Goal: Task Accomplishment & Management: Manage account settings

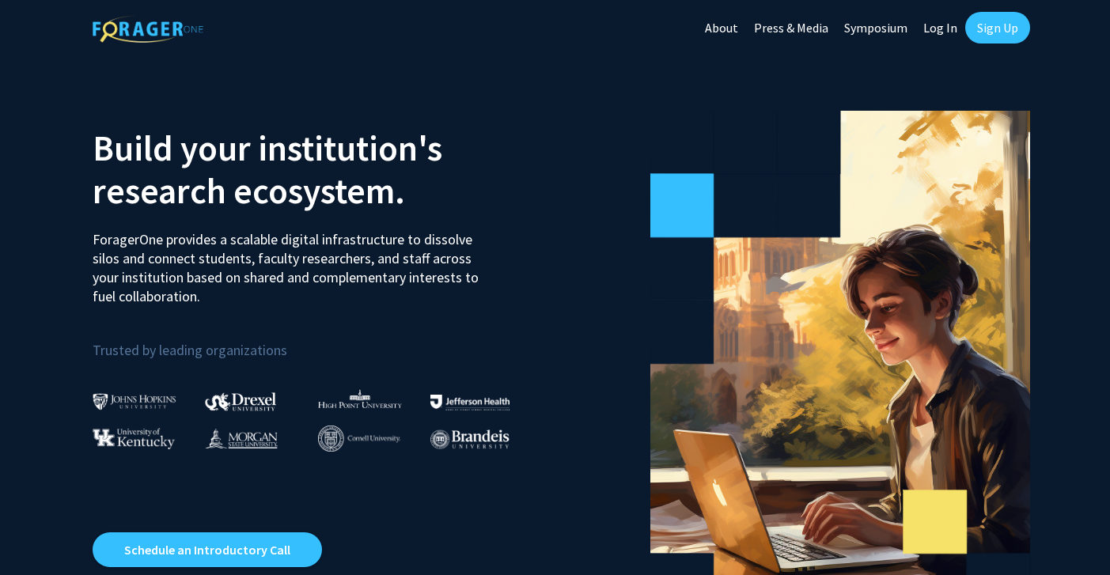
click at [992, 33] on link "Sign Up" at bounding box center [997, 28] width 65 height 32
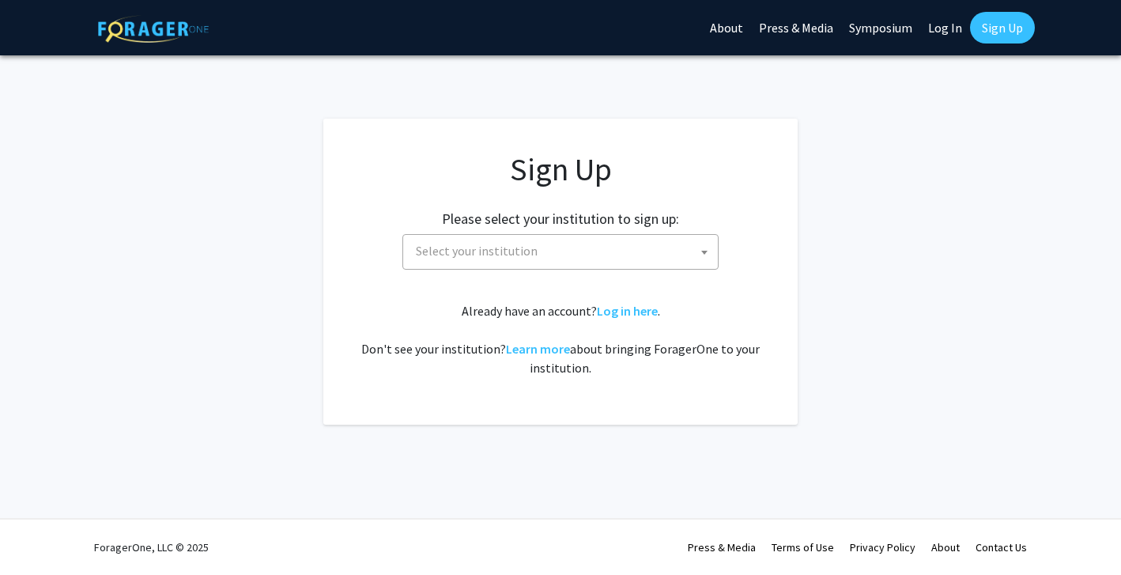
click at [551, 255] on span "Select your institution" at bounding box center [564, 251] width 308 height 32
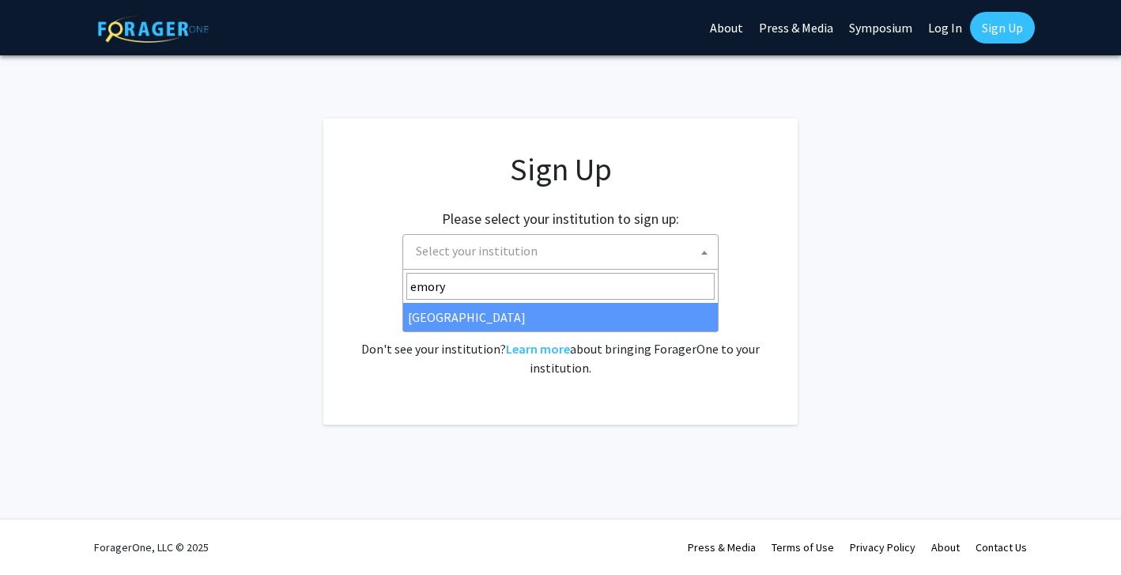
type input "emory"
select select "12"
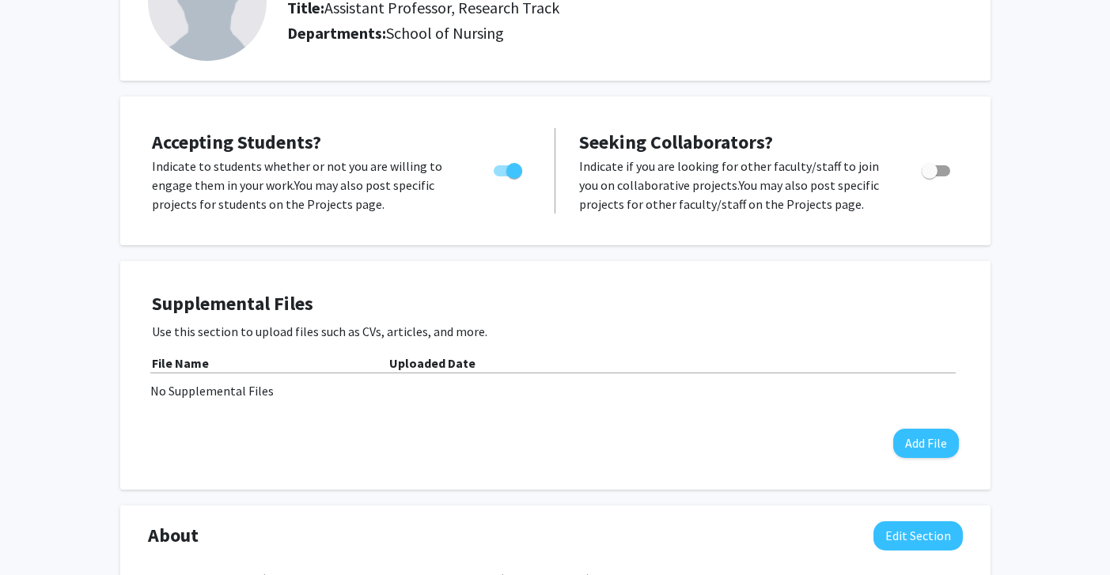
scroll to position [131, 0]
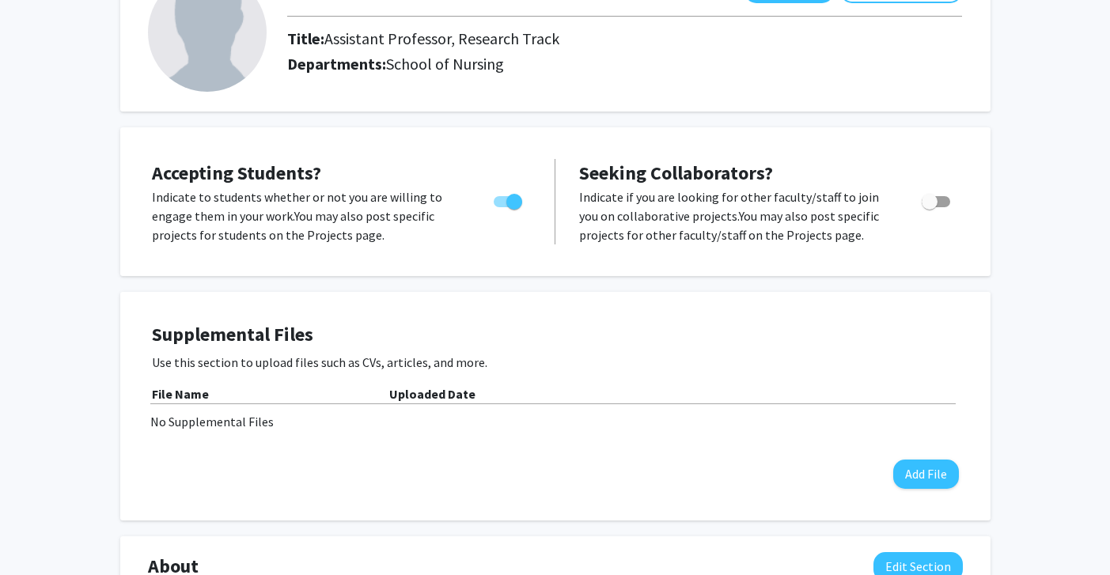
click at [937, 196] on span "Toggle" at bounding box center [935, 201] width 28 height 11
click at [929, 207] on input "Toggle" at bounding box center [929, 207] width 1 height 1
checkbox input "true"
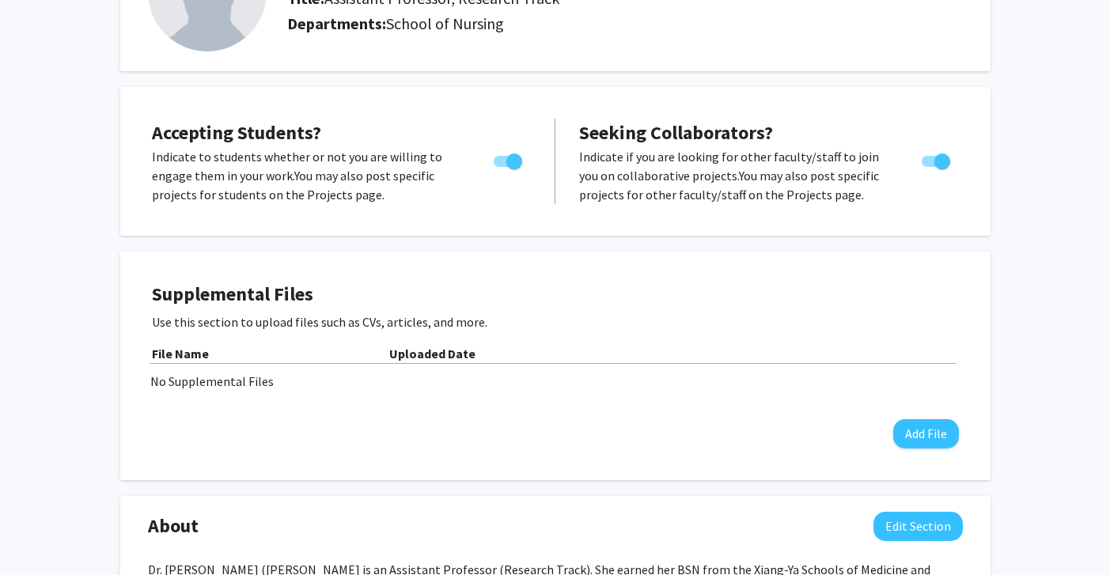
scroll to position [187, 0]
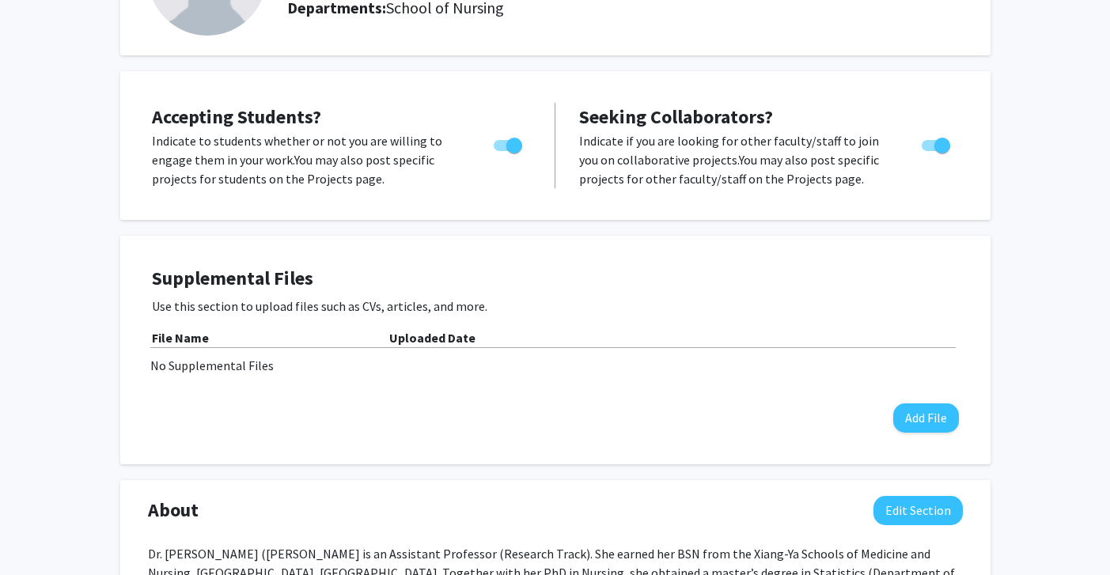
click at [452, 336] on b "Uploaded Date" at bounding box center [432, 338] width 86 height 16
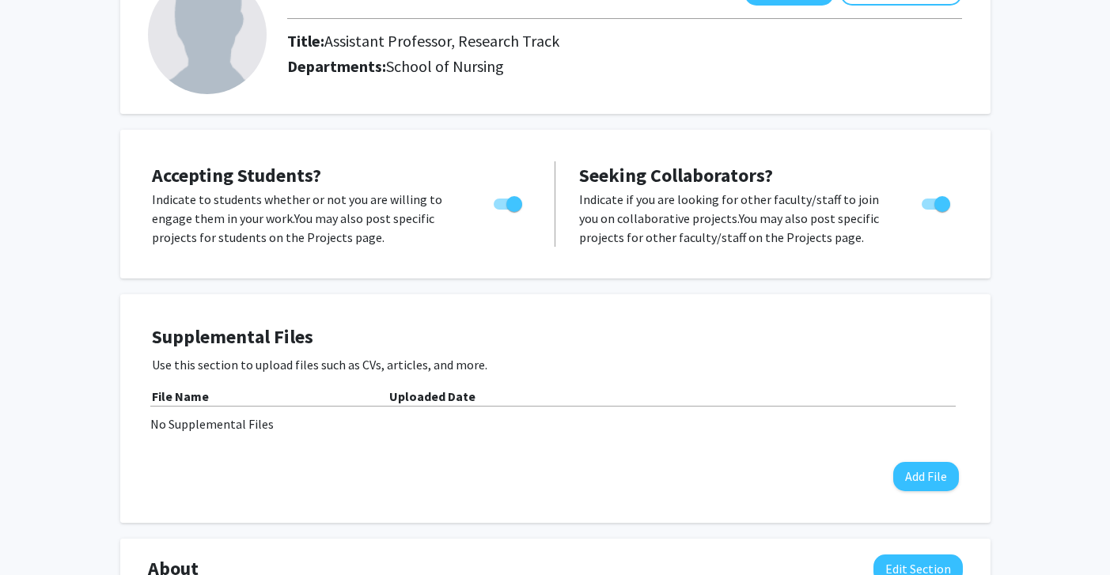
scroll to position [0, 0]
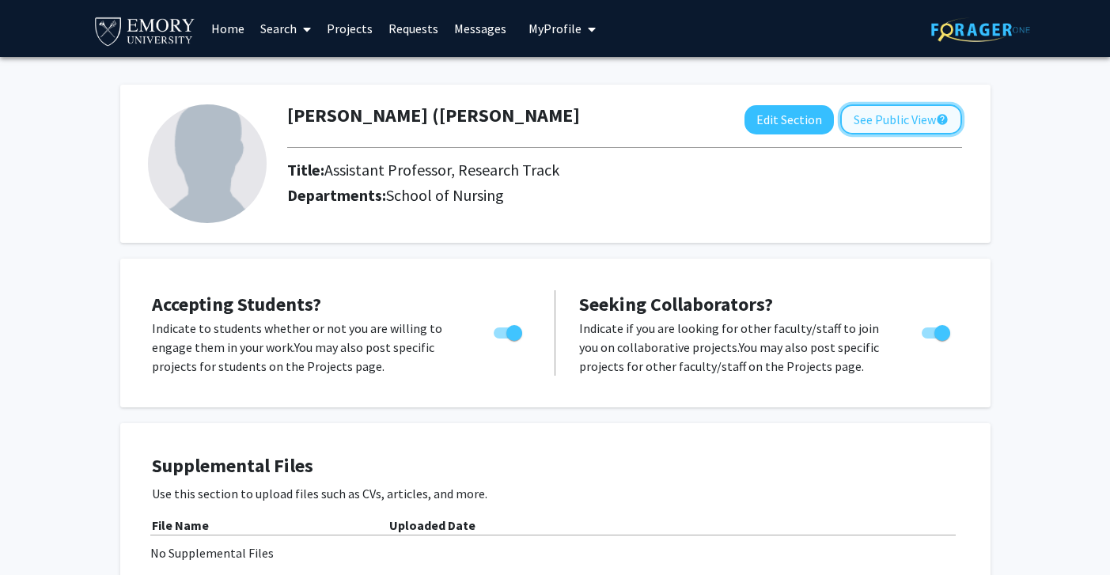
click at [917, 120] on button "See Public View help" at bounding box center [901, 119] width 122 height 30
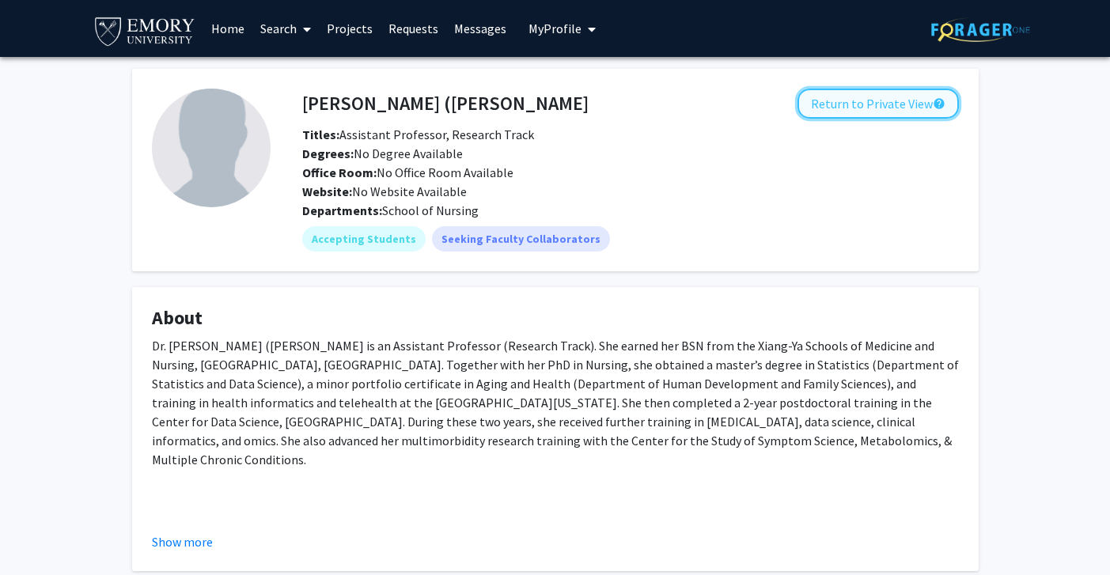
click at [903, 99] on button "Return to Private View help" at bounding box center [877, 104] width 161 height 30
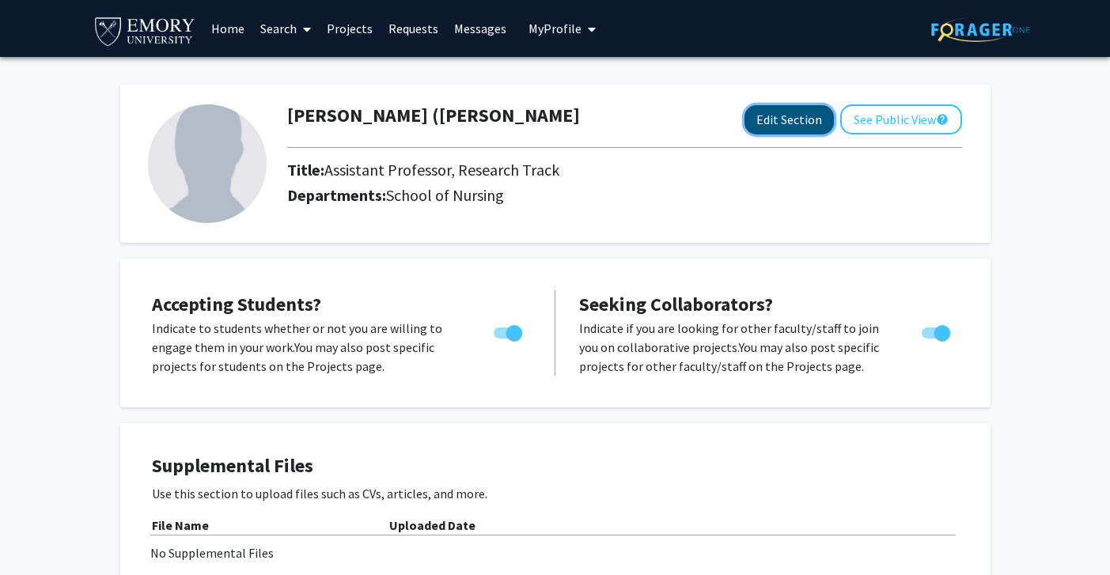
click at [796, 127] on button "Edit Section" at bounding box center [788, 119] width 89 height 29
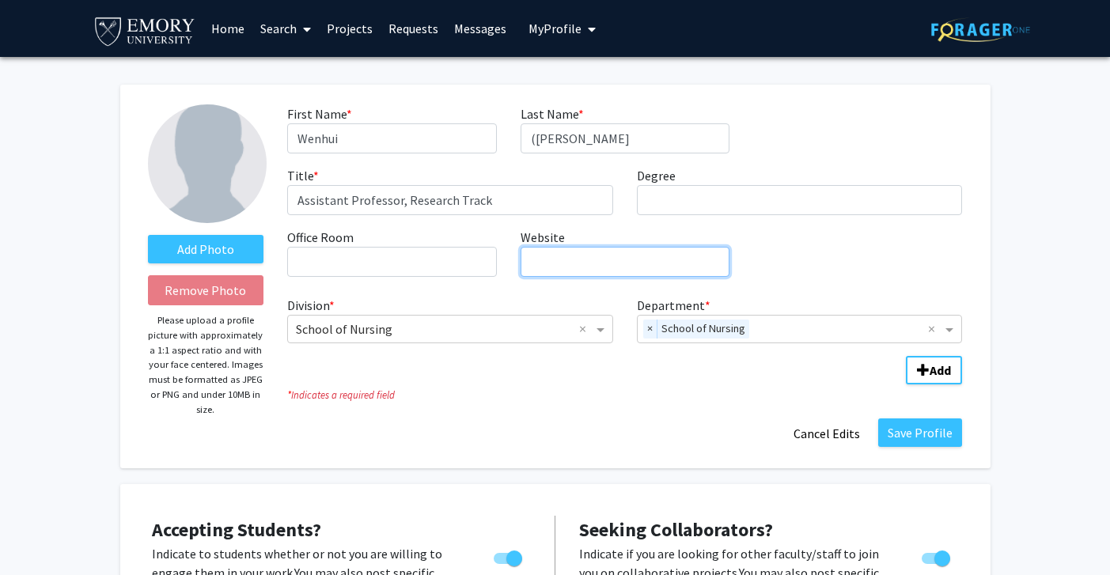
click at [558, 260] on input "Website required" at bounding box center [624, 262] width 209 height 30
paste input "https://www.nursing.emory.edu/faculty-staff/wenhui-vivian-zhang"
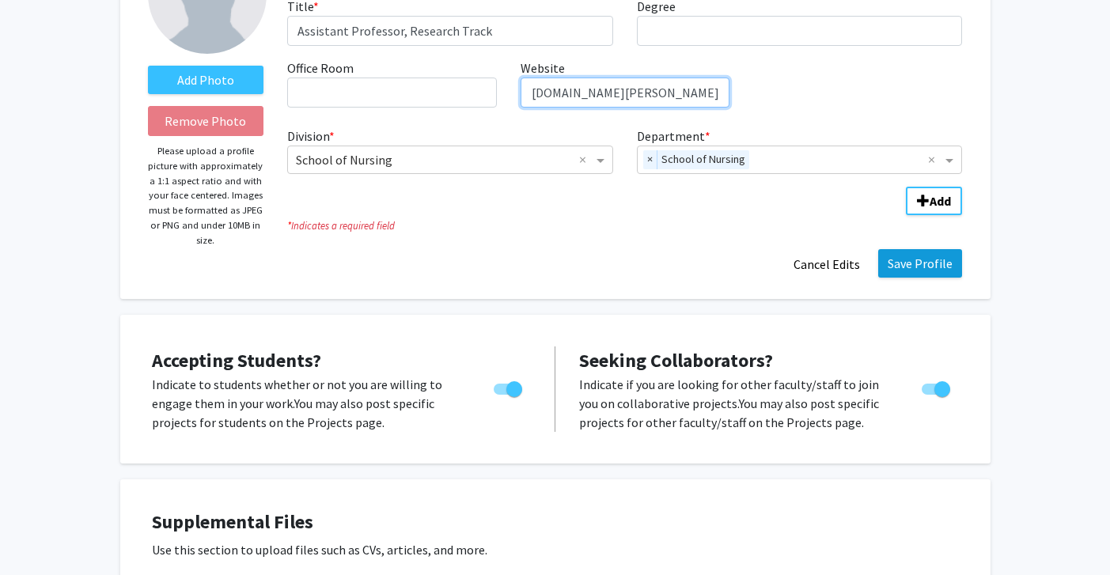
scroll to position [170, 0]
type input "https://www.nursing.emory.edu/faculty-staff/wenhui-vivian-zhang"
click at [902, 267] on button "Save Profile" at bounding box center [920, 262] width 84 height 28
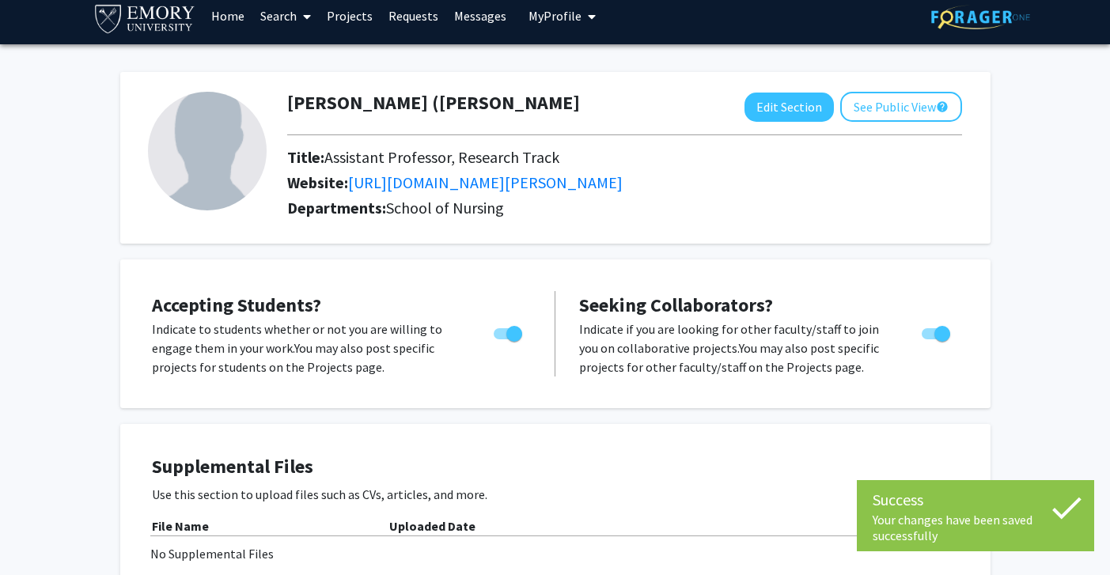
scroll to position [12, 0]
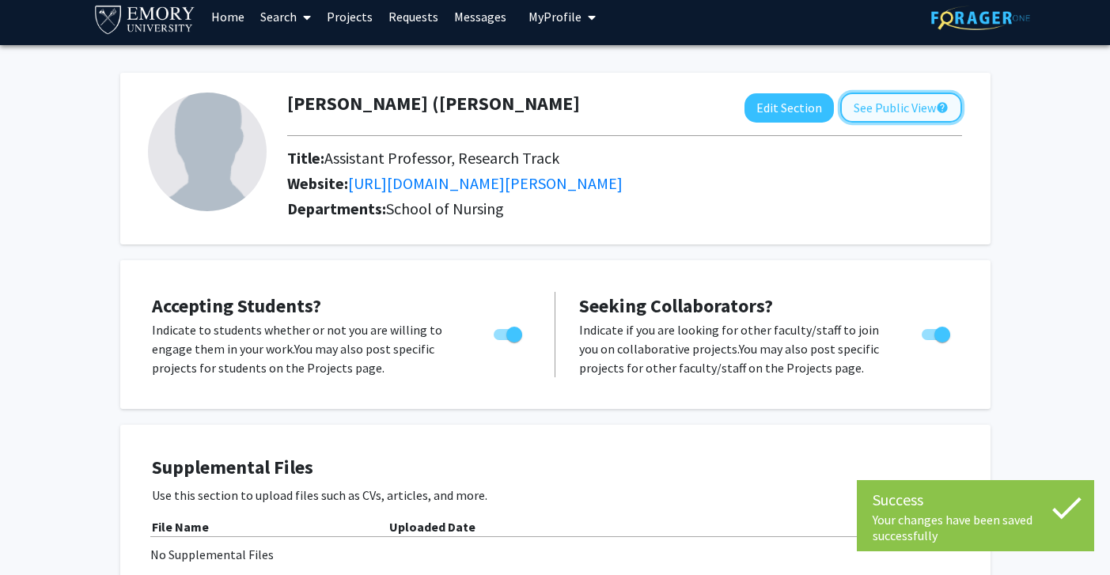
click at [876, 105] on button "See Public View help" at bounding box center [901, 108] width 122 height 30
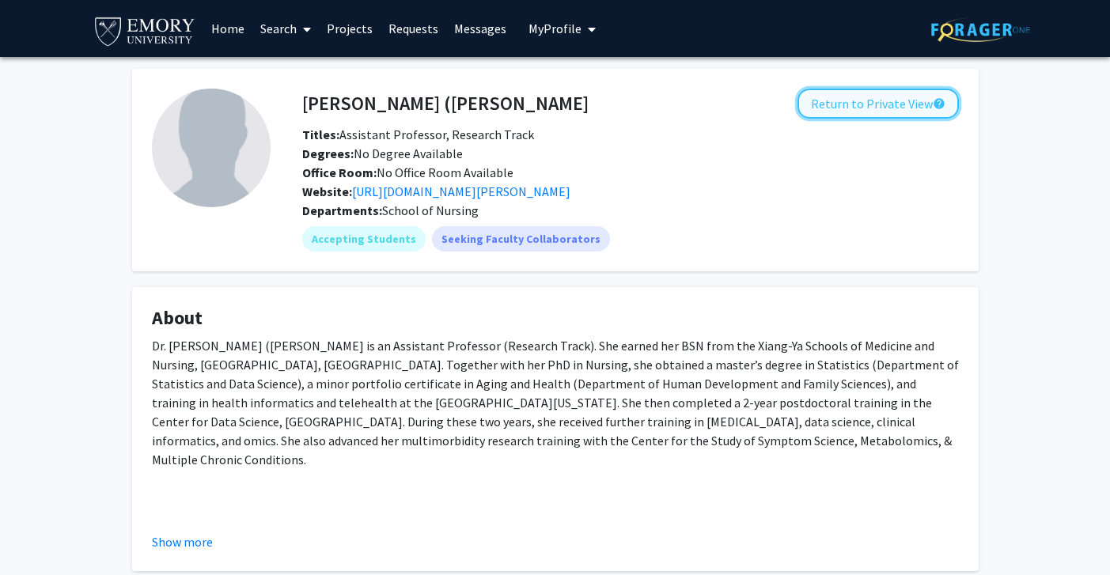
click at [837, 105] on button "Return to Private View help" at bounding box center [877, 104] width 161 height 30
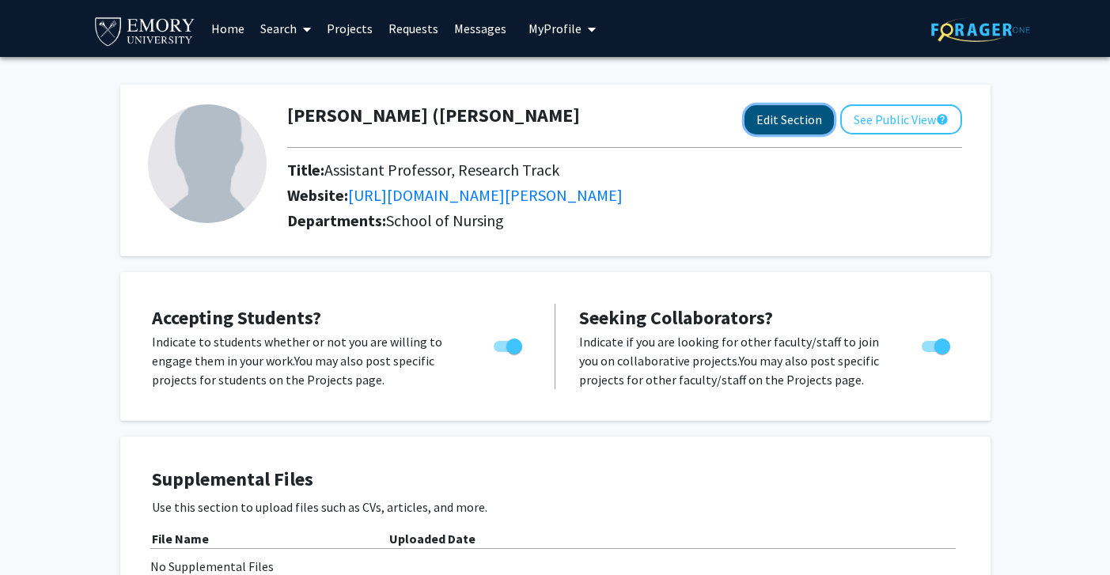
click at [797, 123] on button "Edit Section" at bounding box center [788, 119] width 89 height 29
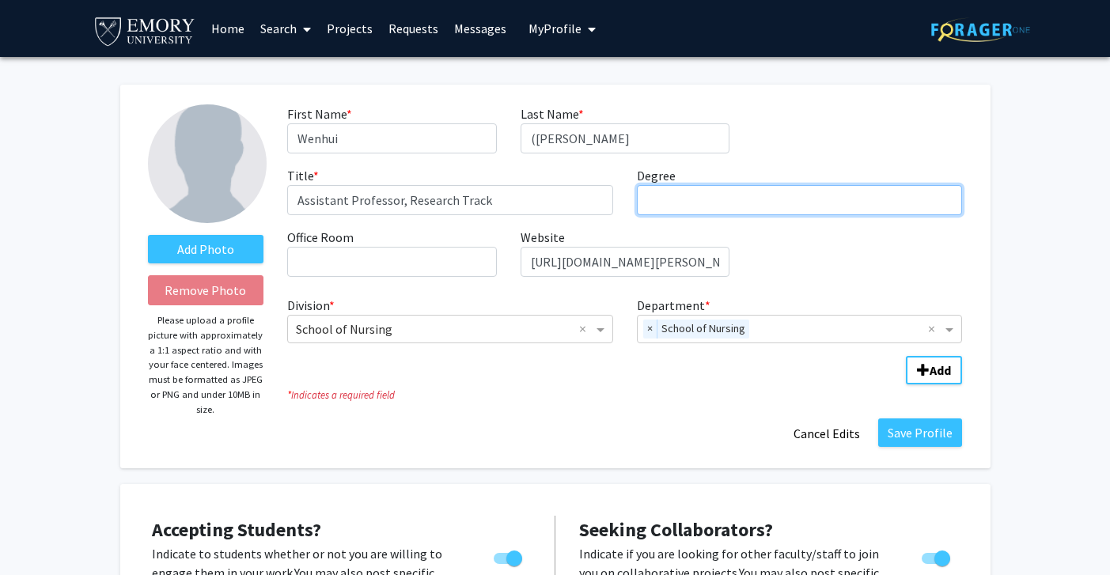
click at [727, 195] on input "Degree required" at bounding box center [800, 200] width 326 height 30
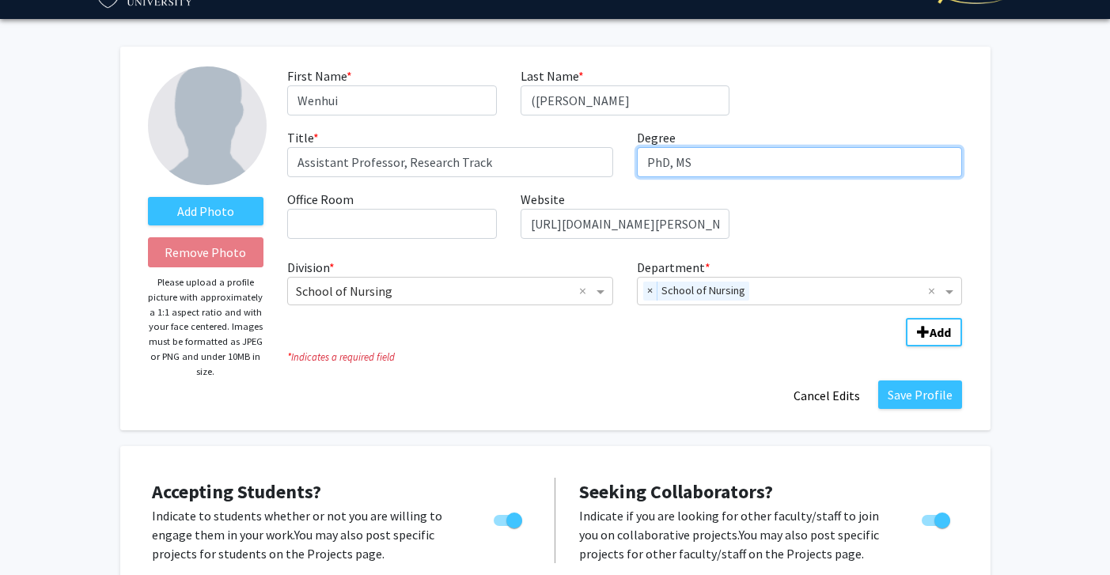
scroll to position [55, 0]
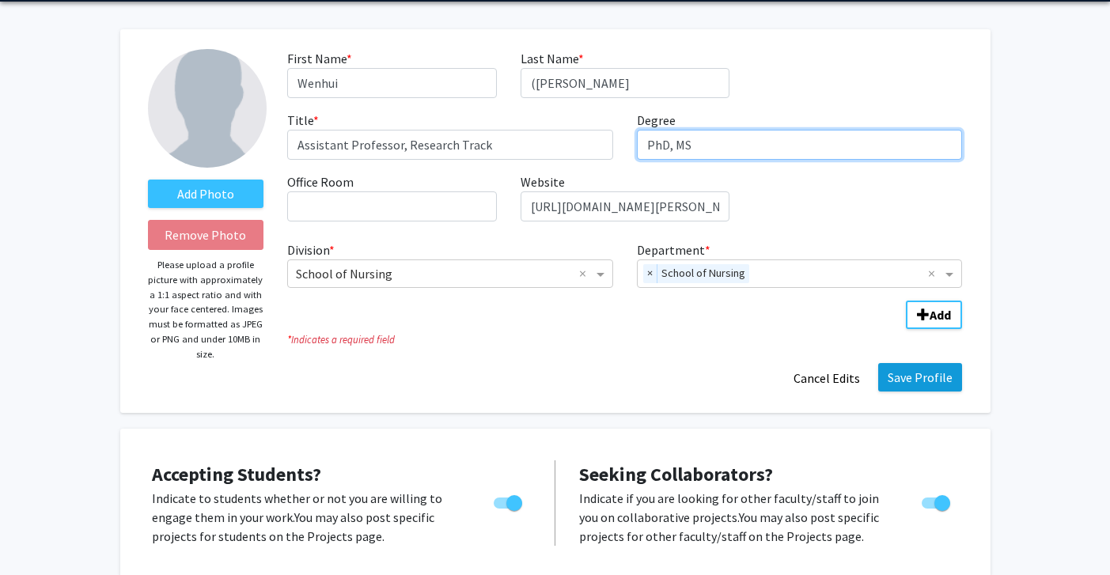
type input "PhD, MS"
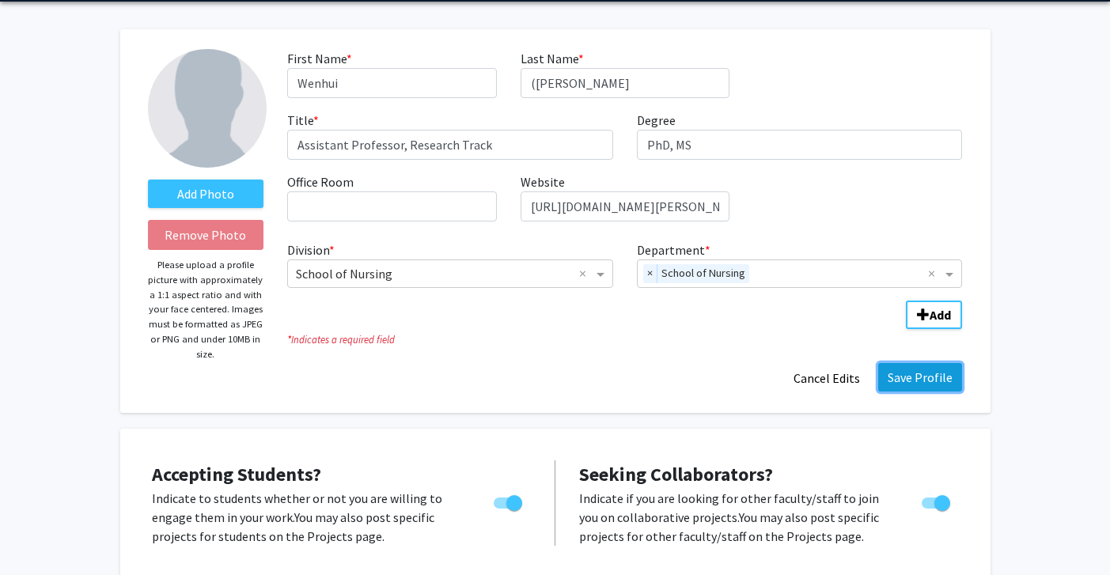
click at [917, 373] on button "Save Profile" at bounding box center [920, 377] width 84 height 28
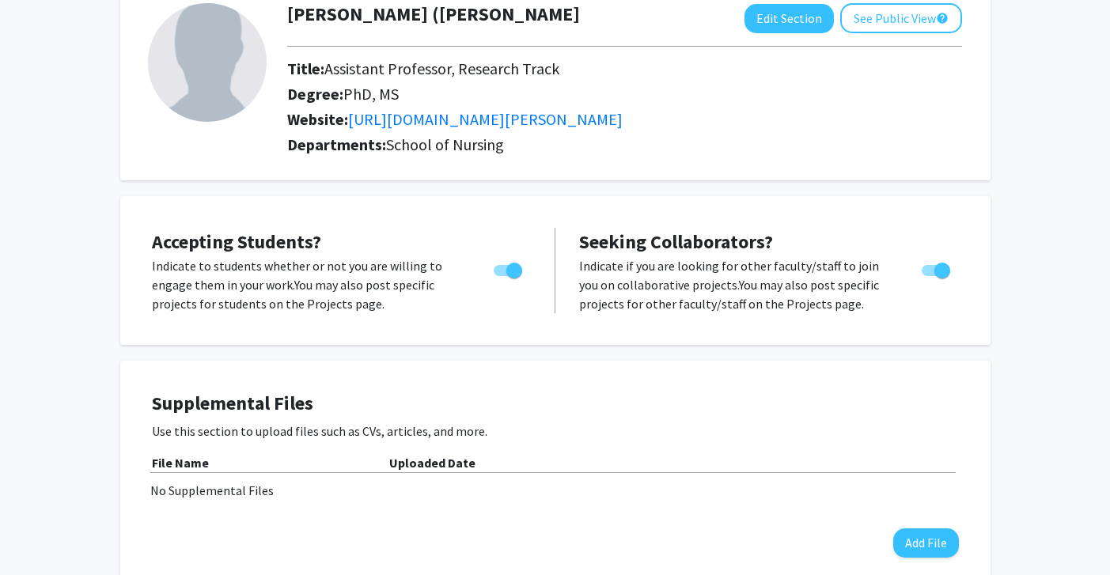
scroll to position [0, 0]
